Goal: Information Seeking & Learning: Learn about a topic

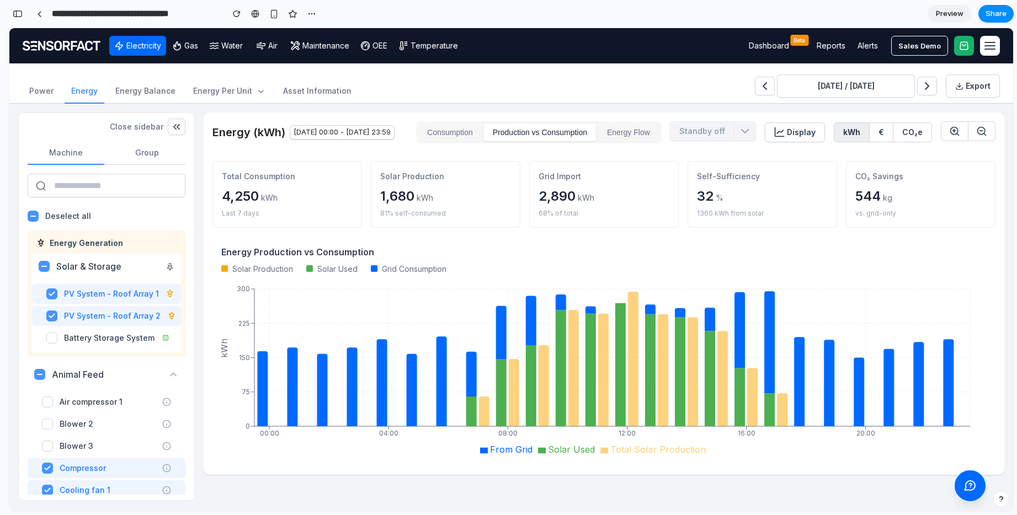
scroll to position [1854, 0]
click at [1012, 253] on div "Close sidebar Machine Group ​ ​ Deselect all Energy Generation Solar & Storage …" at bounding box center [511, 308] width 1004 height 408
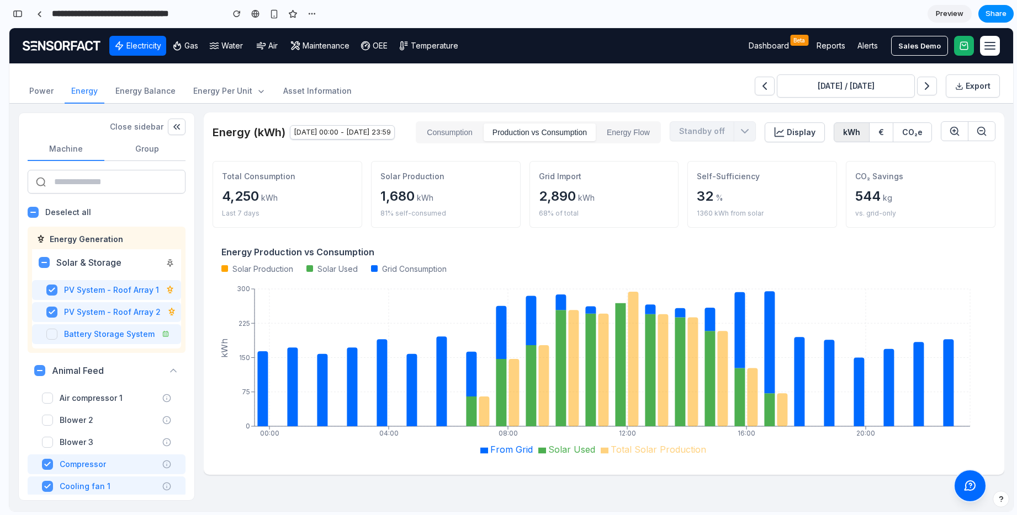
scroll to position [0, 0]
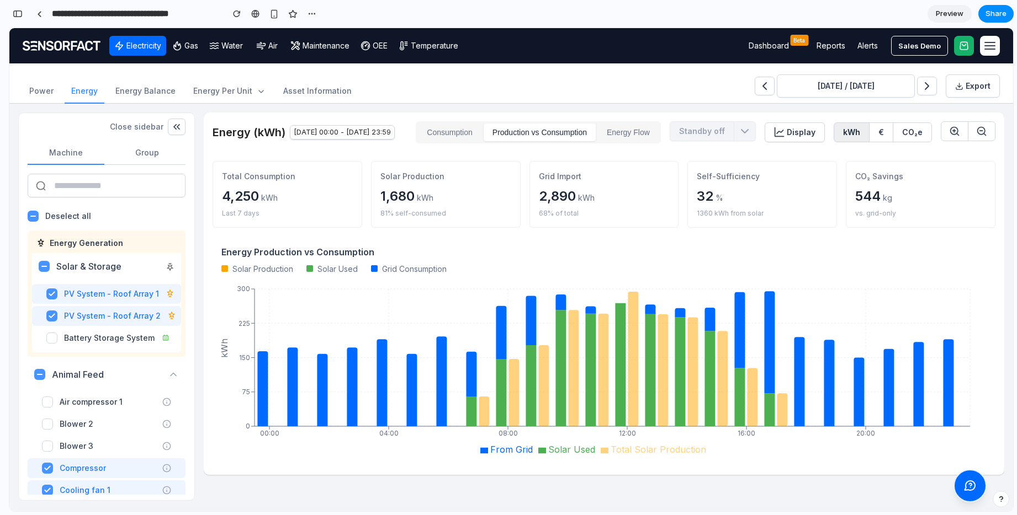
click at [465, 137] on button "Consumption" at bounding box center [449, 133] width 63 height 18
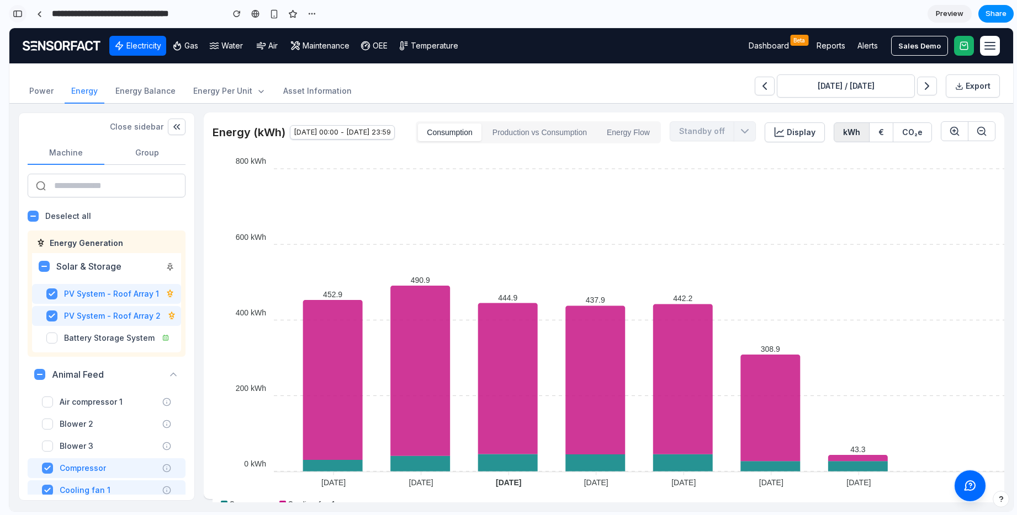
click at [18, 15] on div "button" at bounding box center [18, 14] width 10 height 8
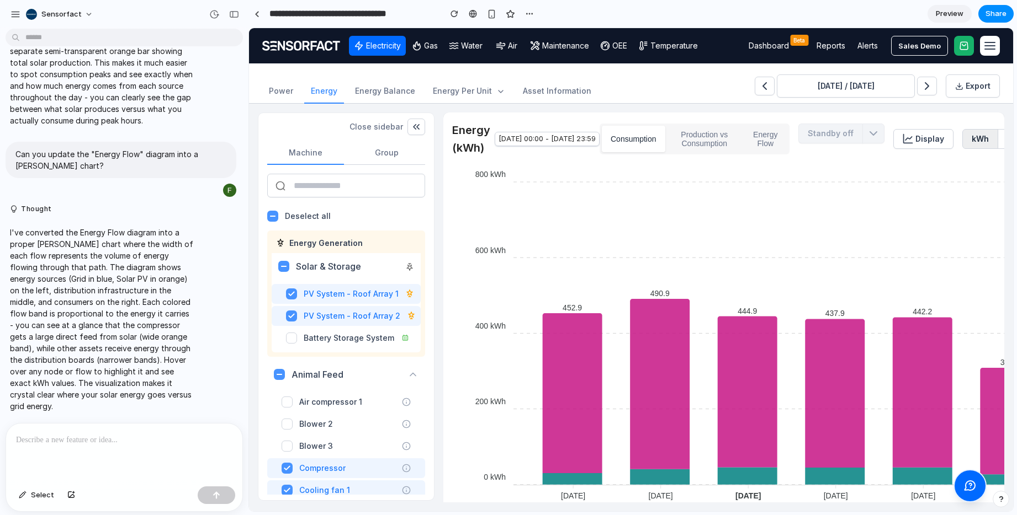
scroll to position [735, 0]
click at [787, 137] on button "Energy Flow" at bounding box center [765, 139] width 44 height 26
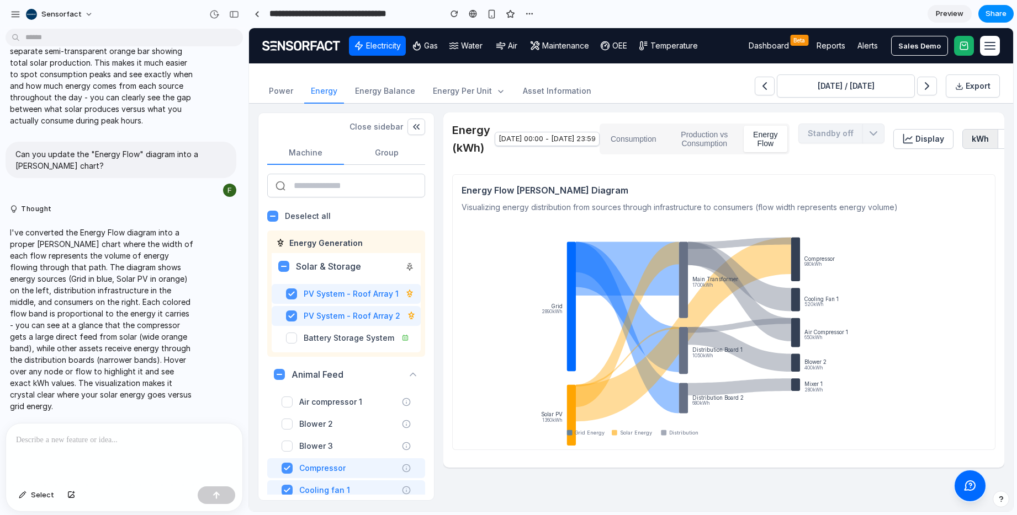
click at [665, 139] on button "Consumption" at bounding box center [633, 139] width 63 height 26
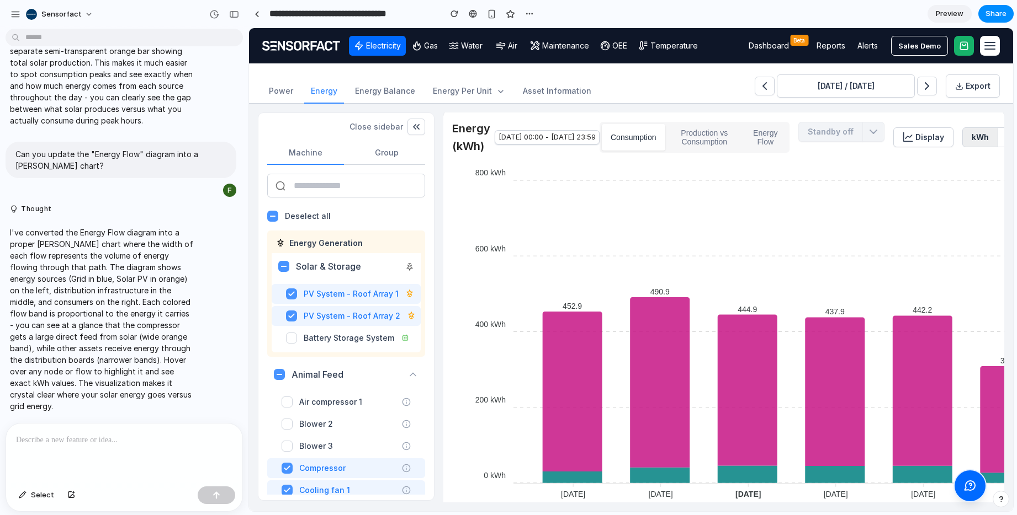
scroll to position [0, 0]
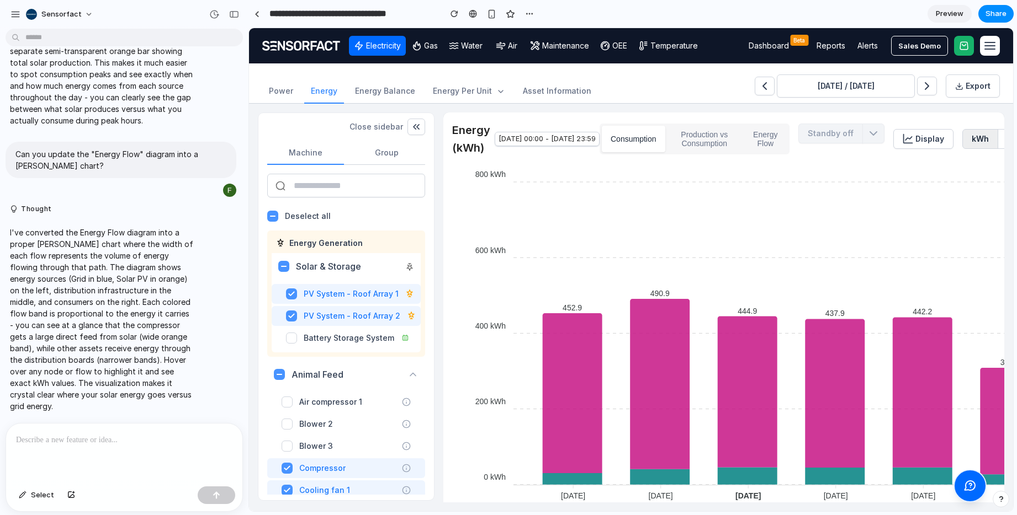
click at [740, 137] on button "Production vs Consumption" at bounding box center [704, 139] width 75 height 26
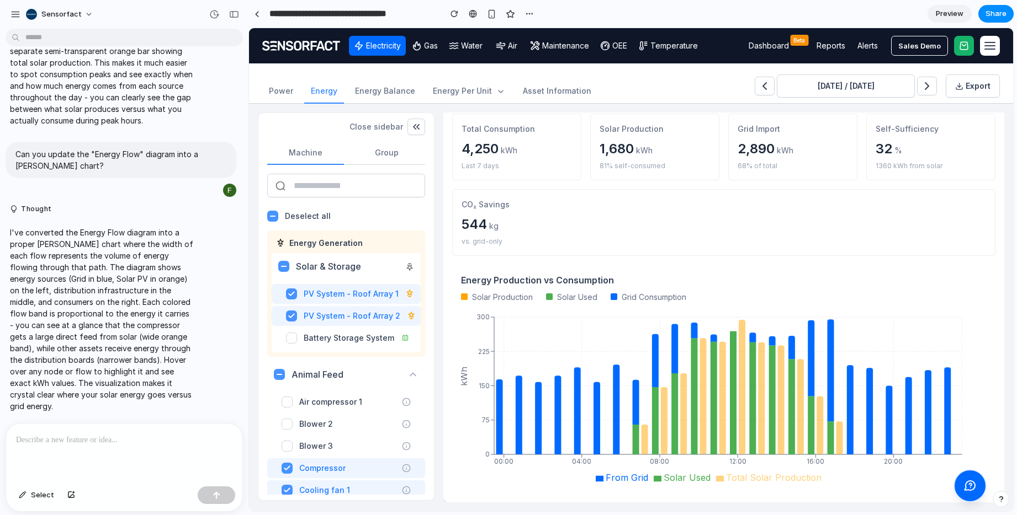
scroll to position [70, 0]
click at [17, 15] on div "button" at bounding box center [15, 14] width 10 height 10
click at [1002, 500] on div "button" at bounding box center [1001, 500] width 8 height 8
click at [911, 506] on div "Close sidebar Machine Group ​ ​ Deselect all Energy Generation Solar & Storage …" at bounding box center [631, 308] width 764 height 408
click at [996, 501] on div "button" at bounding box center [1000, 499] width 9 height 13
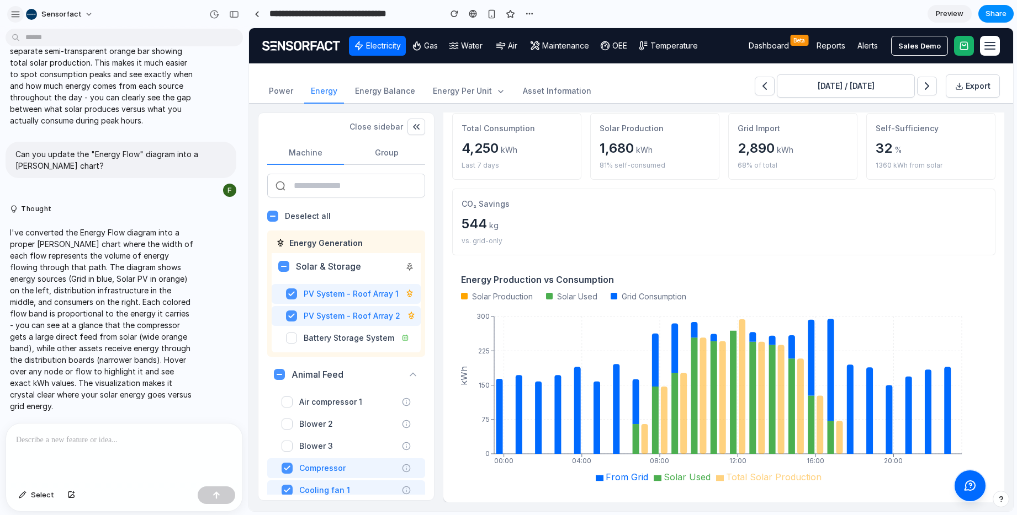
click at [13, 13] on div "button" at bounding box center [15, 14] width 10 height 10
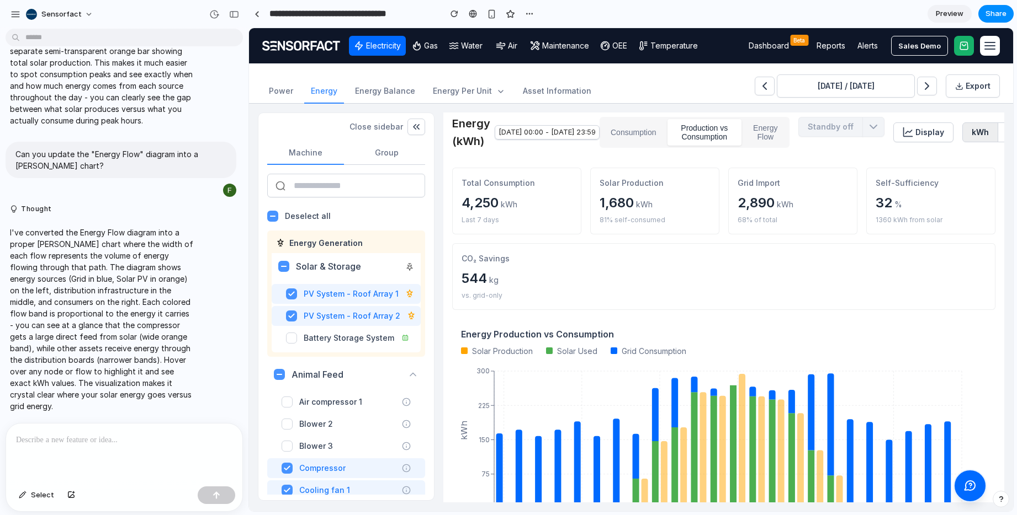
scroll to position [0, 0]
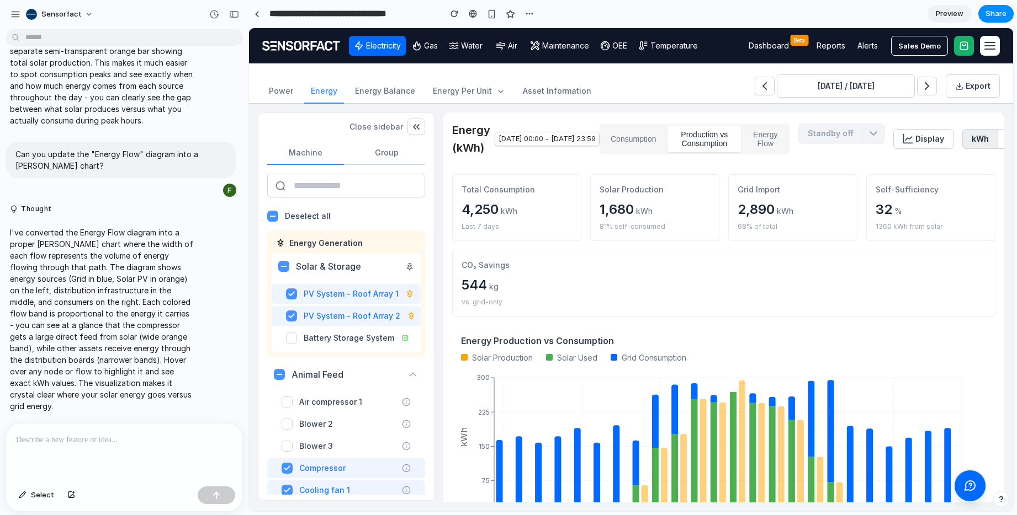
click at [665, 139] on button "Consumption" at bounding box center [633, 139] width 63 height 26
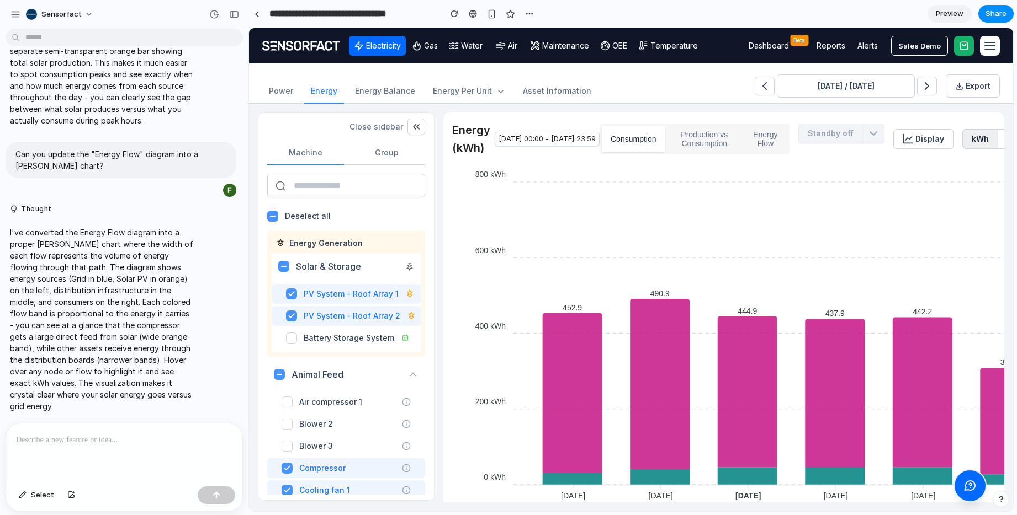
click at [732, 142] on button "Production vs Consumption" at bounding box center [704, 139] width 75 height 26
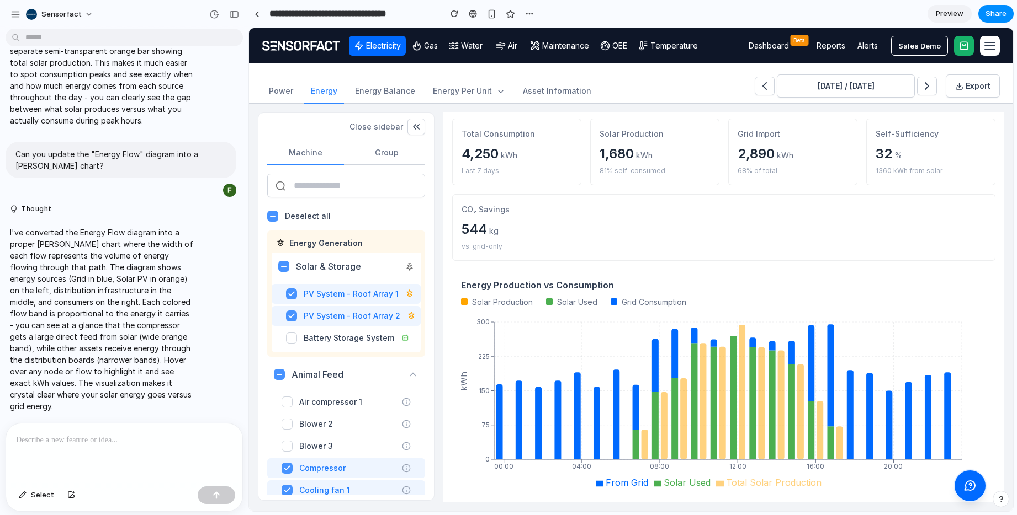
scroll to position [70, 0]
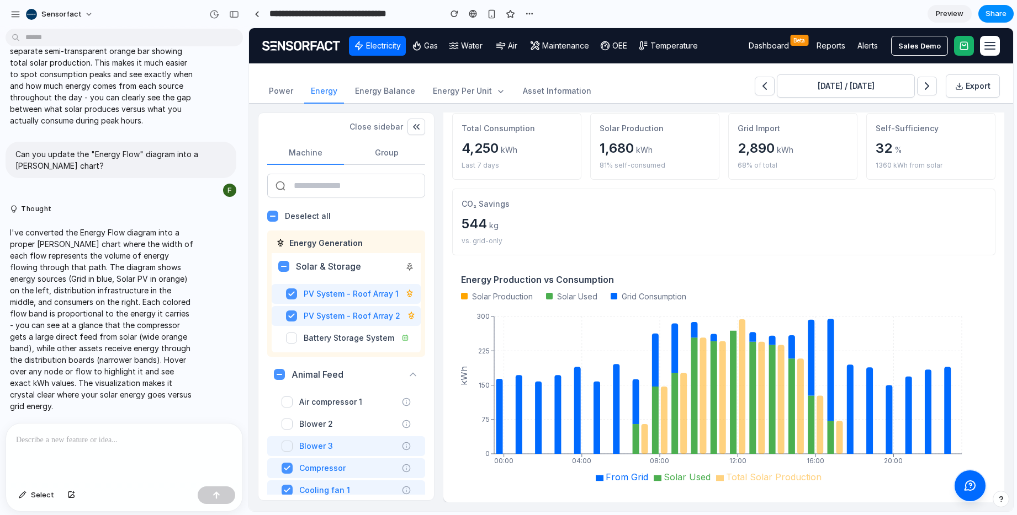
click at [291, 448] on span at bounding box center [286, 446] width 11 height 11
click at [291, 430] on div "Blower 2" at bounding box center [346, 424] width 158 height 20
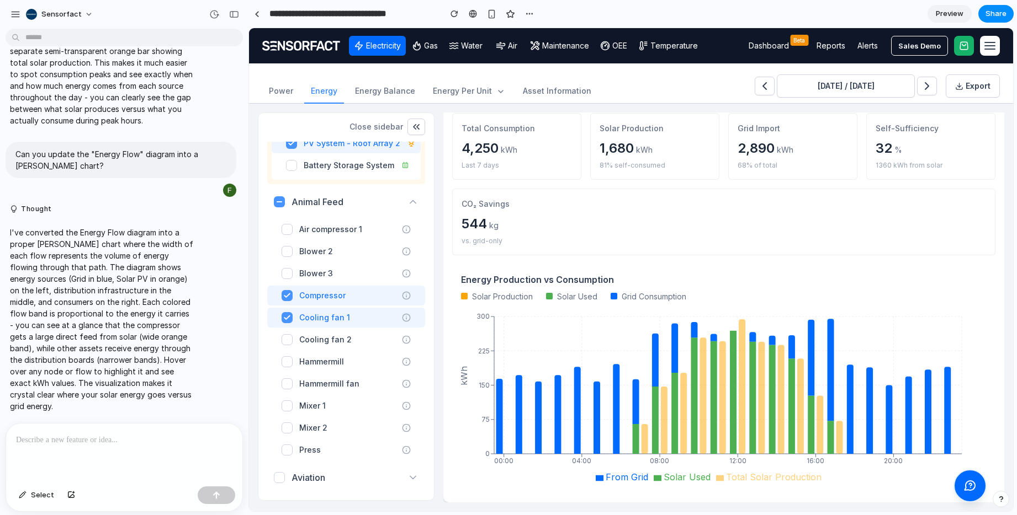
scroll to position [0, 0]
